Goal: Information Seeking & Learning: Learn about a topic

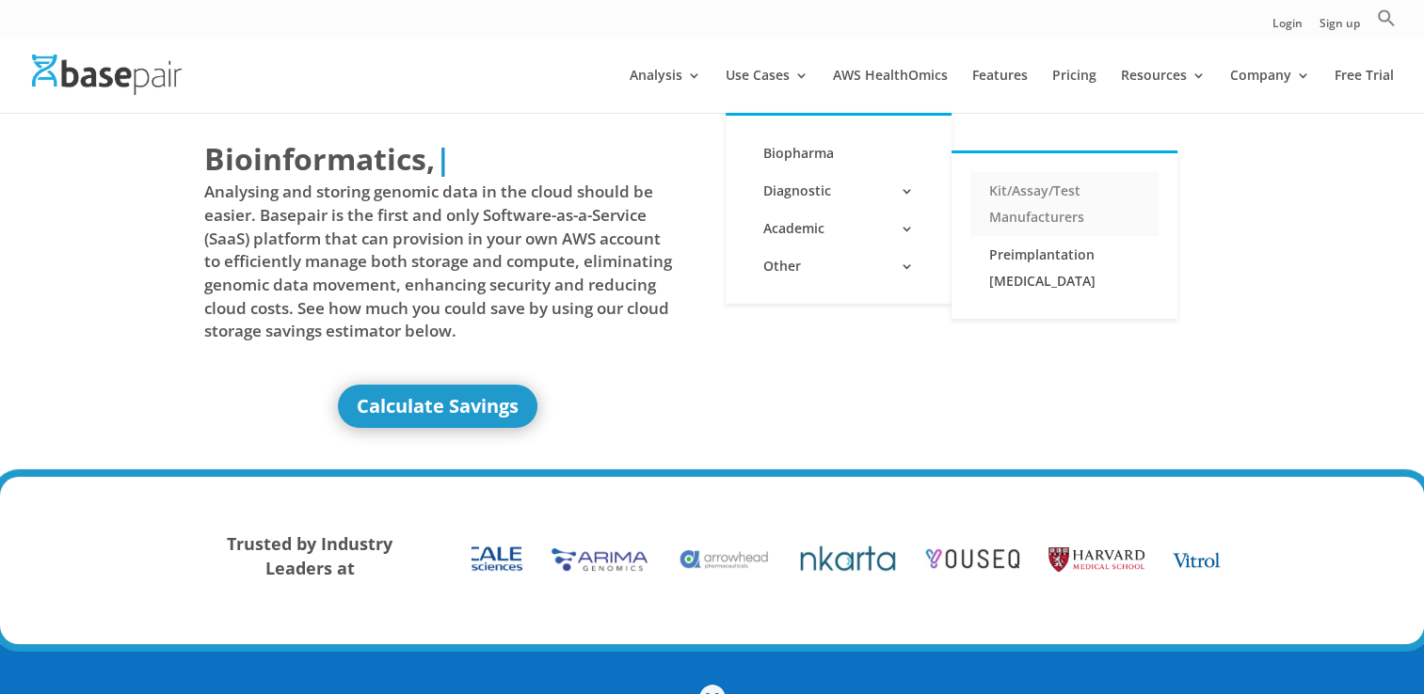
click at [1048, 196] on link "Kit/Assay/Test Manufacturers" at bounding box center [1064, 204] width 188 height 64
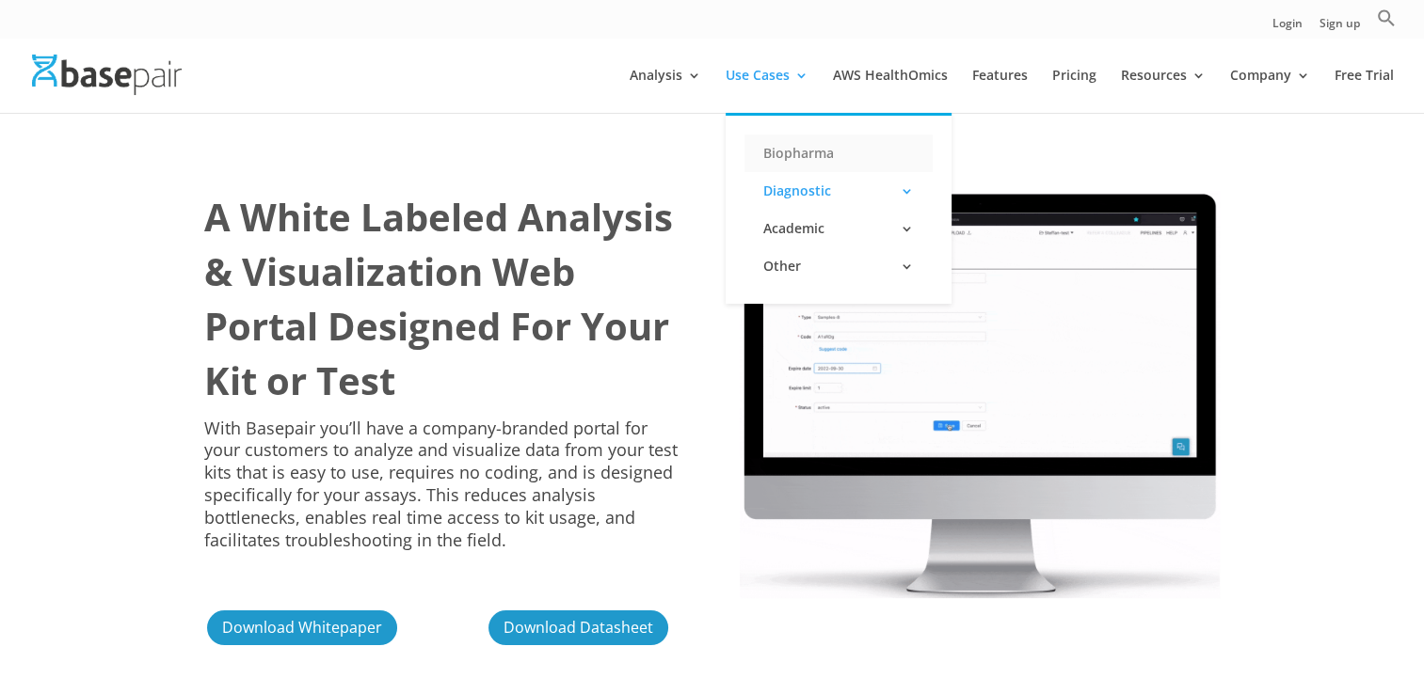
click at [779, 162] on link "Biopharma" at bounding box center [838, 154] width 188 height 38
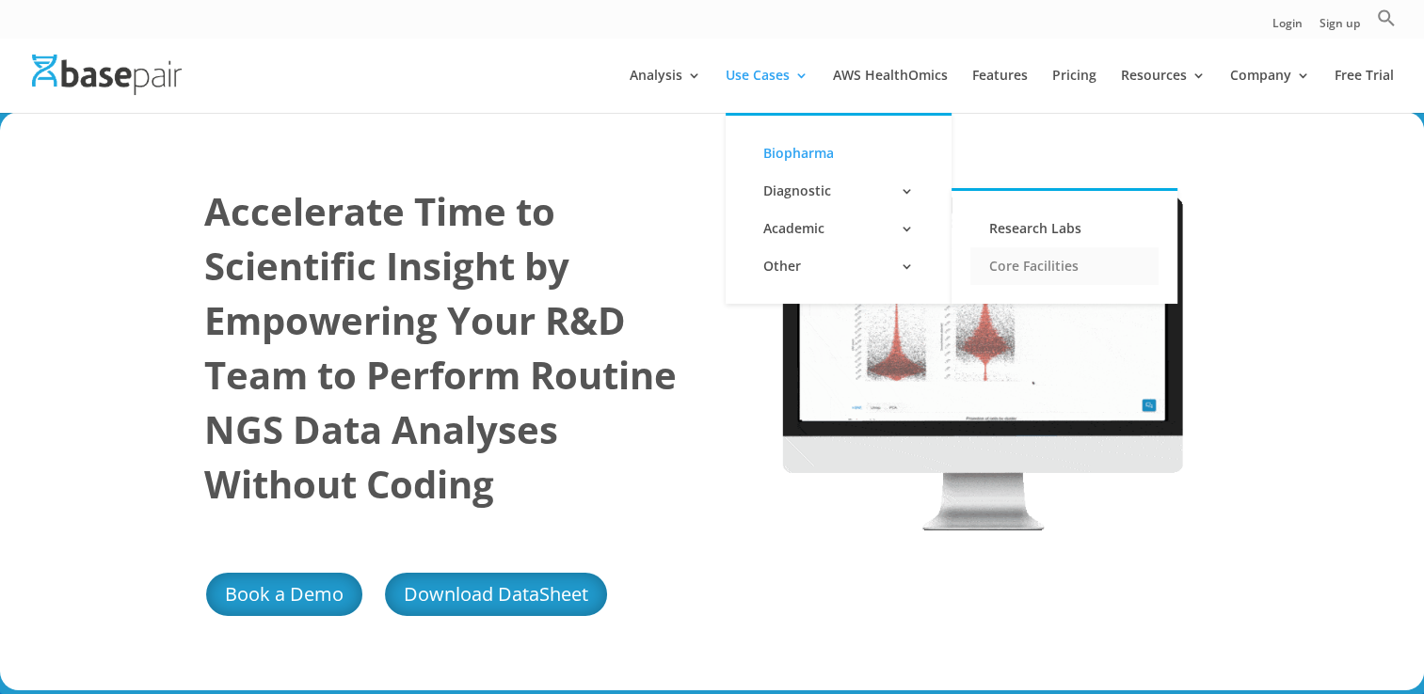
click at [1066, 267] on link "Core Facilities" at bounding box center [1064, 266] width 188 height 38
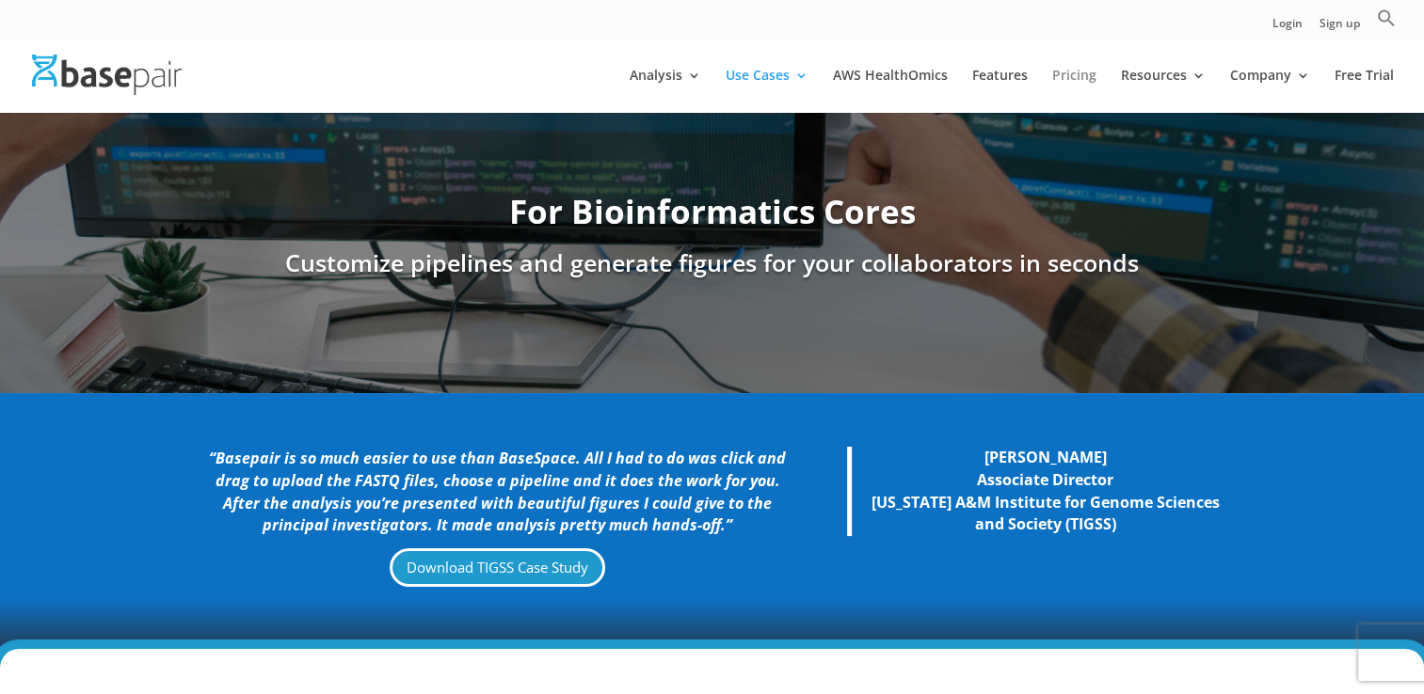
click at [1080, 73] on link "Pricing" at bounding box center [1074, 91] width 44 height 44
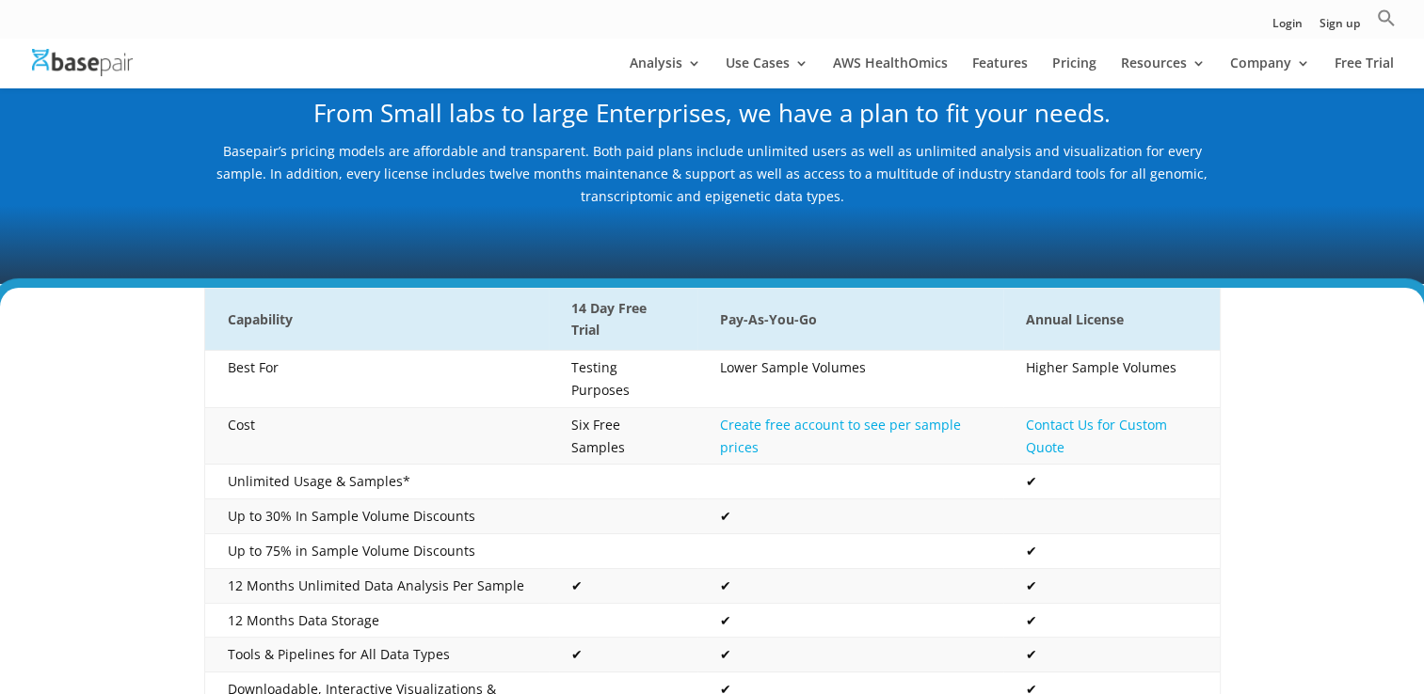
scroll to position [282, 0]
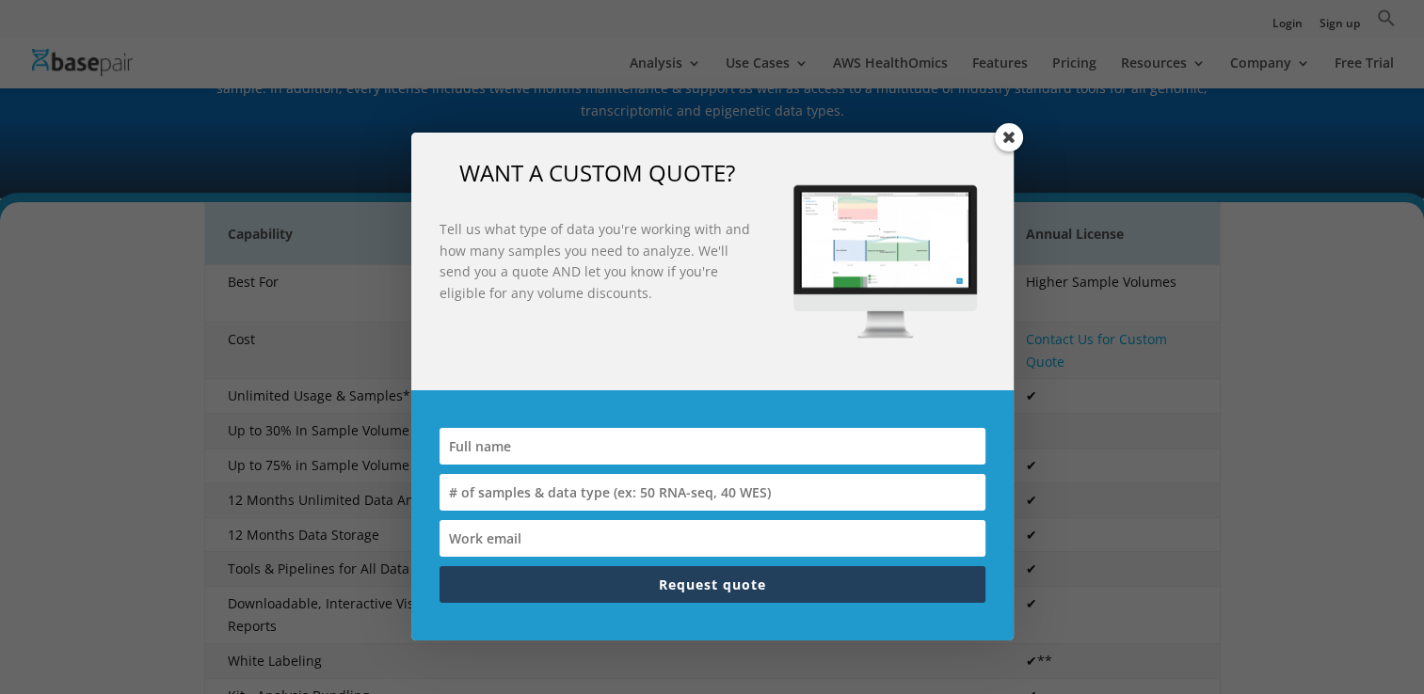
click at [1007, 136] on span at bounding box center [1009, 137] width 28 height 28
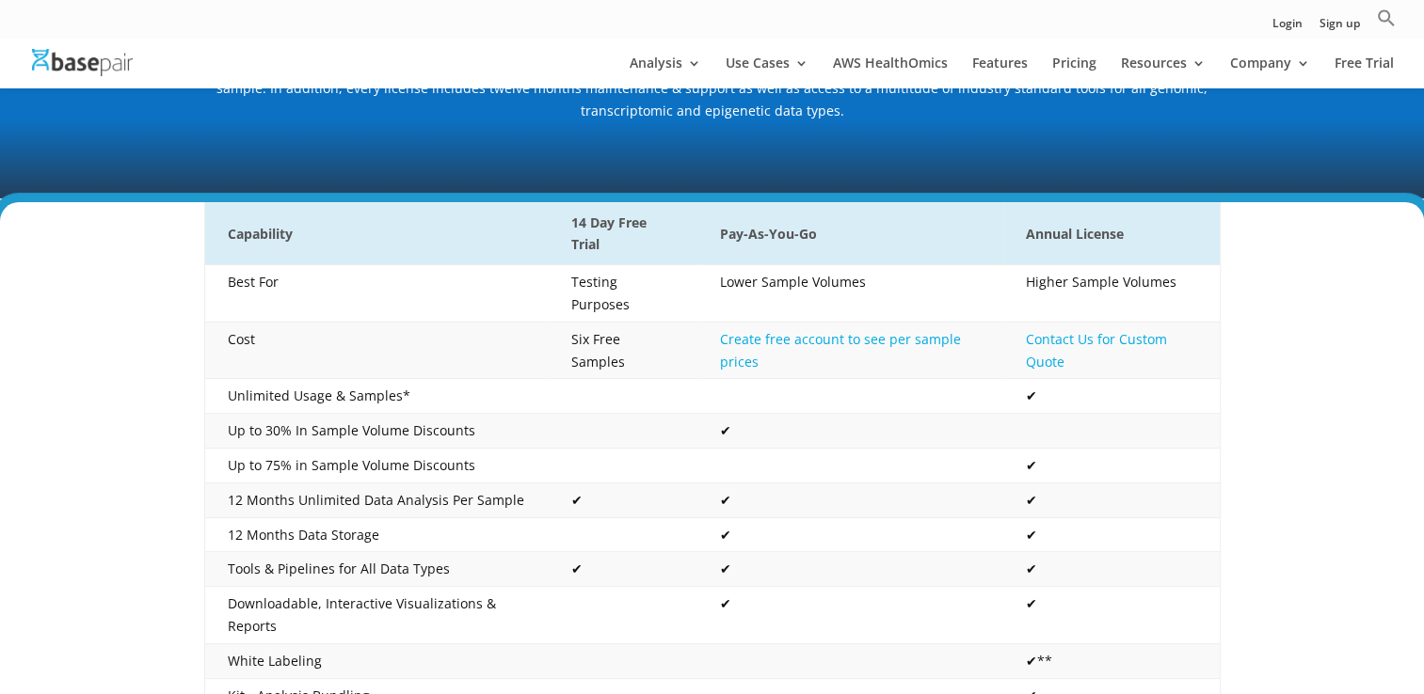
click at [1304, 266] on div "Capability 14 Day Free Trial Pay-As-You-Go Annual License Best For Testing Purp…" at bounding box center [712, 668] width 1424 height 932
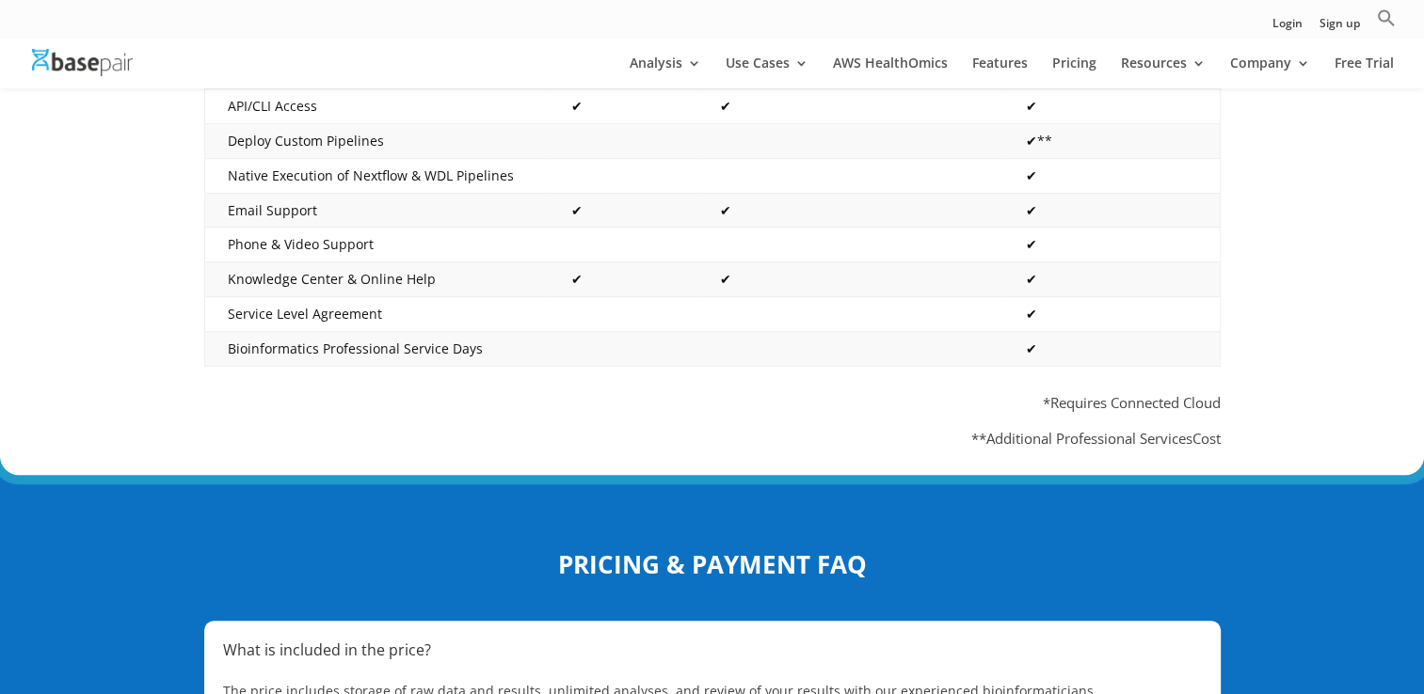
scroll to position [565, 0]
